Goal: Check status

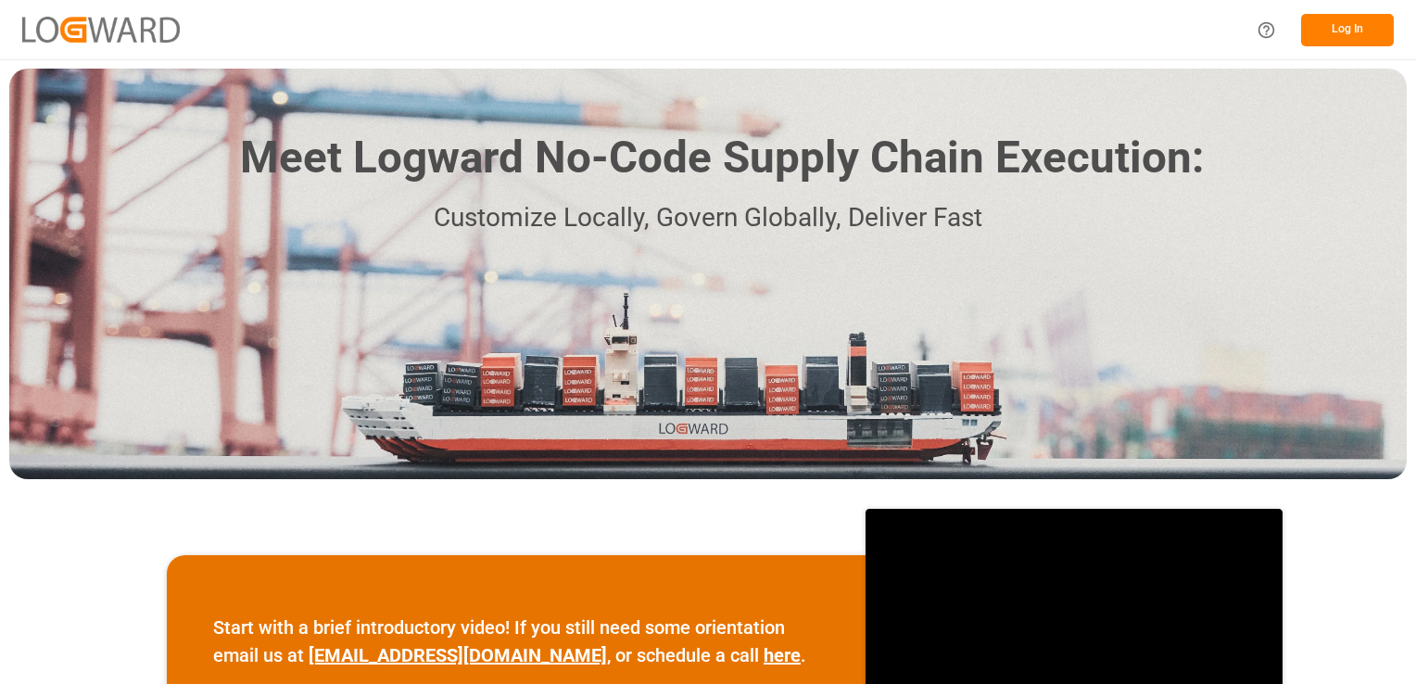
click at [961, 37] on button "Log In" at bounding box center [1347, 30] width 93 height 32
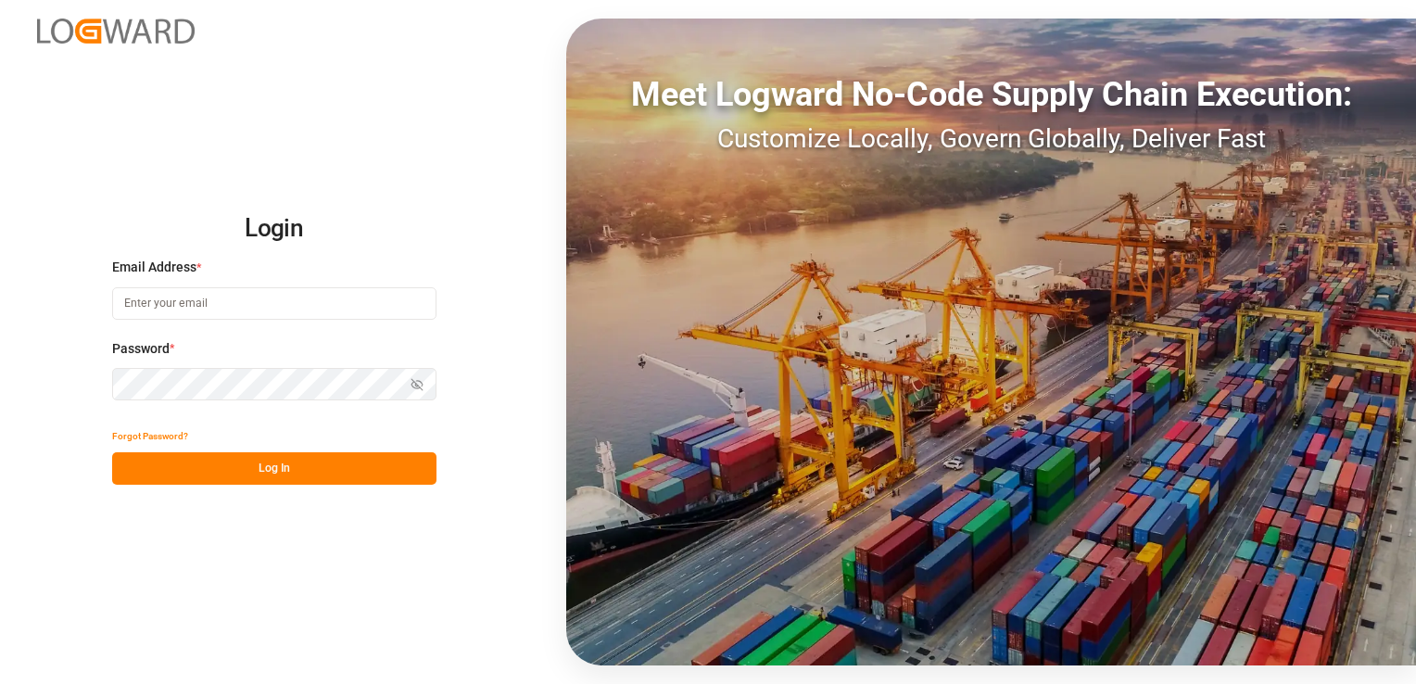
type input "[PERSON_NAME][EMAIL_ADDRESS][DOMAIN_NAME]"
click at [271, 469] on button "Log In" at bounding box center [274, 468] width 324 height 32
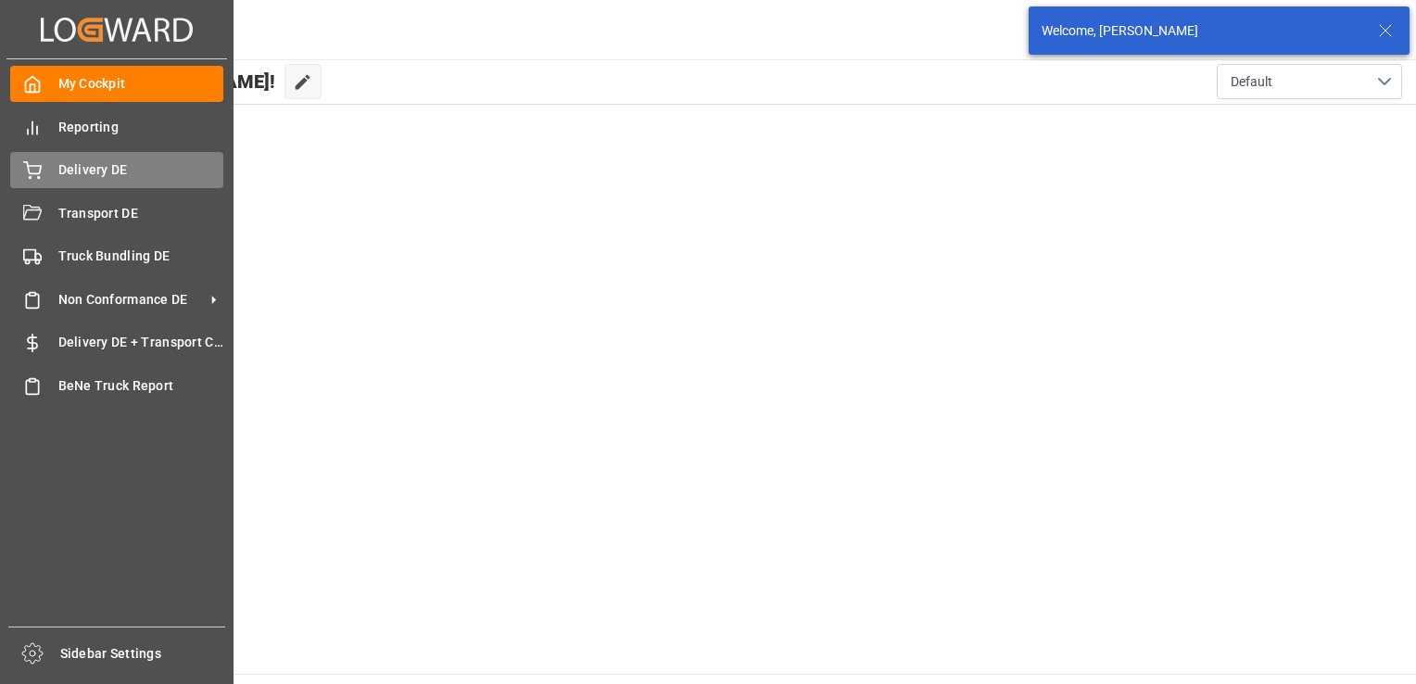
click at [56, 168] on div "Delivery DE Delivery DE" at bounding box center [116, 170] width 213 height 36
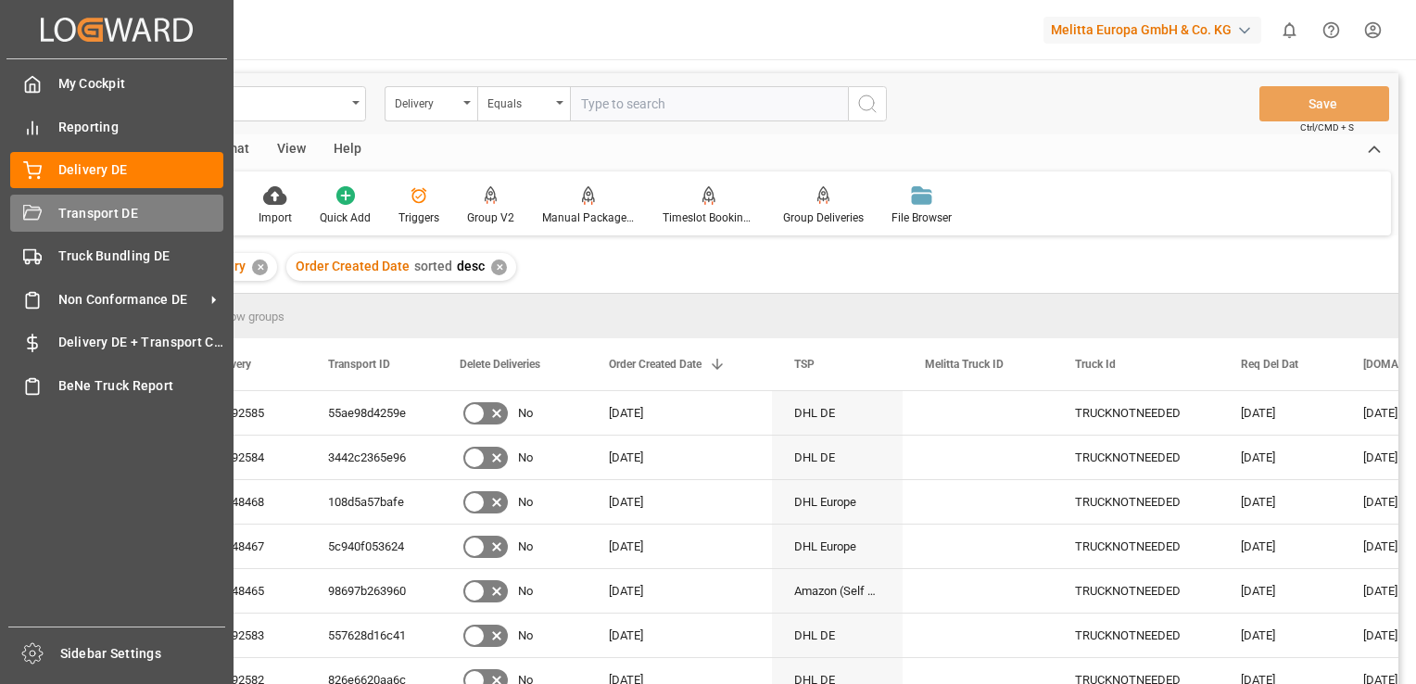
click at [37, 217] on icon at bounding box center [32, 214] width 19 height 19
